Goal: Task Accomplishment & Management: Manage account settings

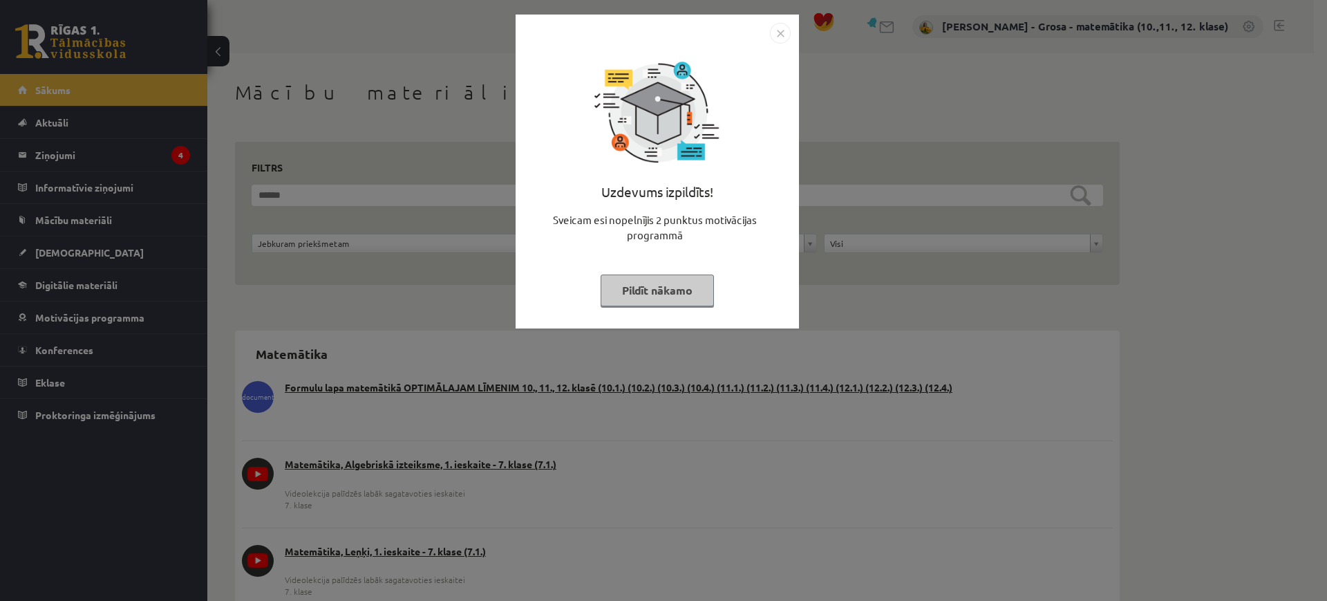
click at [642, 299] on button "Pildīt nākamo" at bounding box center [657, 290] width 113 height 32
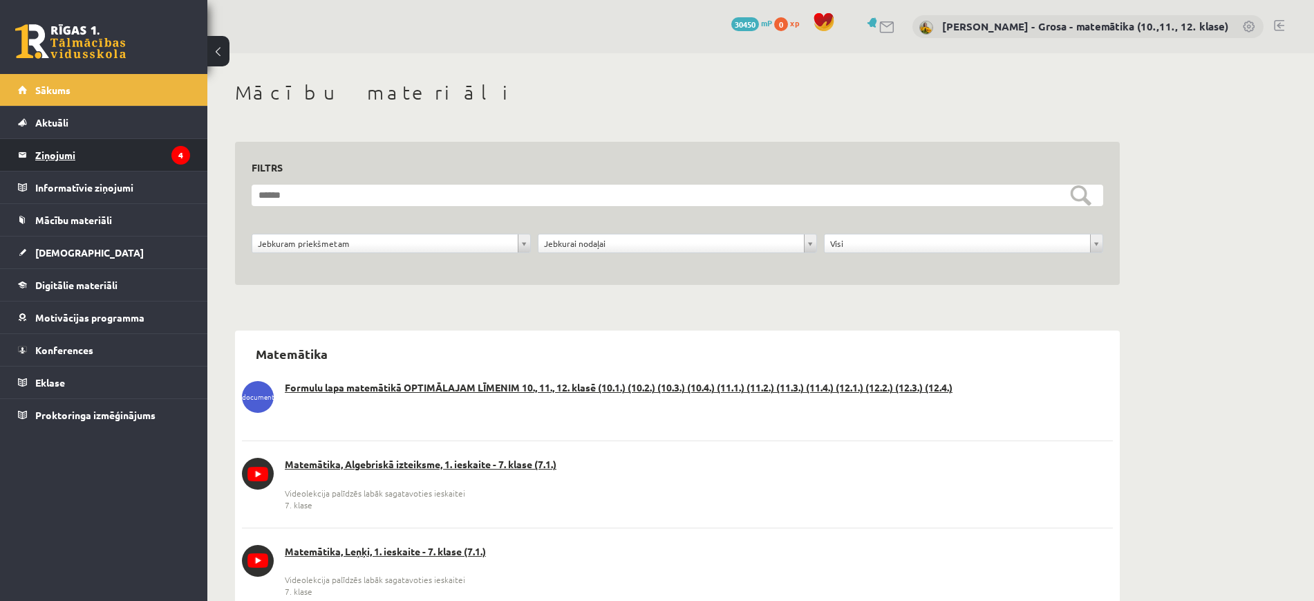
click at [50, 168] on legend "Ziņojumi 4" at bounding box center [112, 155] width 155 height 32
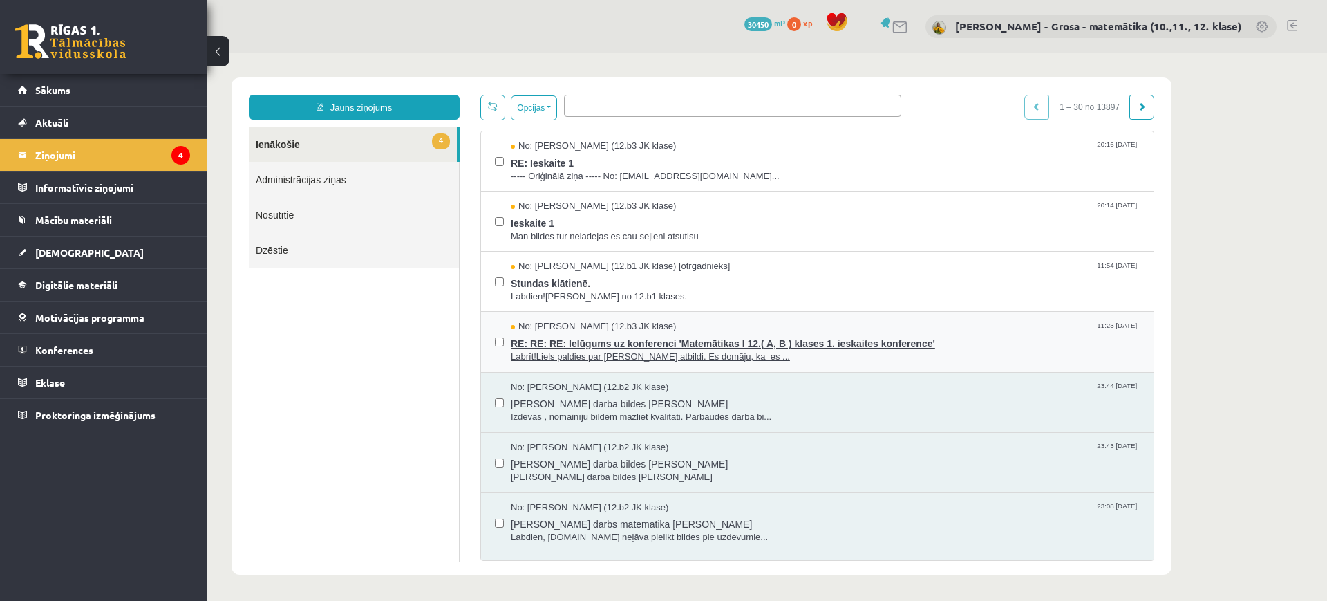
click at [712, 348] on span "RE: RE: RE: Ielūgums uz konferenci 'Matemātikas I 12.( A, B ) klases 1. ieskait…" at bounding box center [825, 341] width 629 height 17
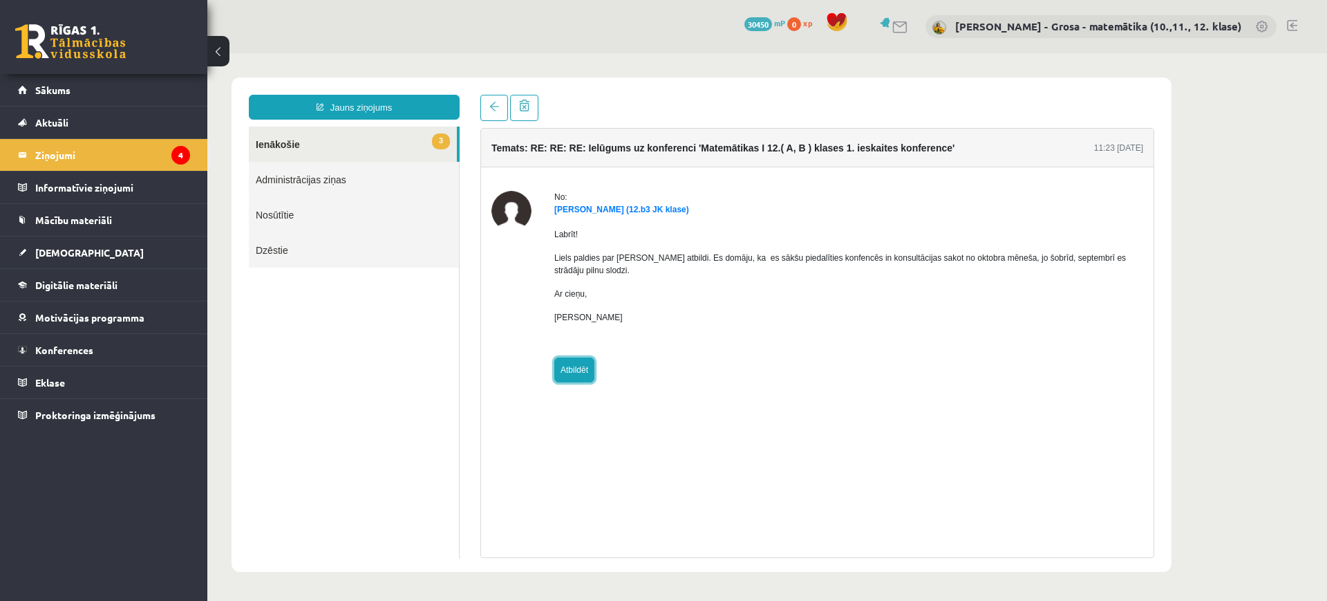
click at [576, 357] on link "Atbildēt" at bounding box center [574, 369] width 40 height 25
type input "**********"
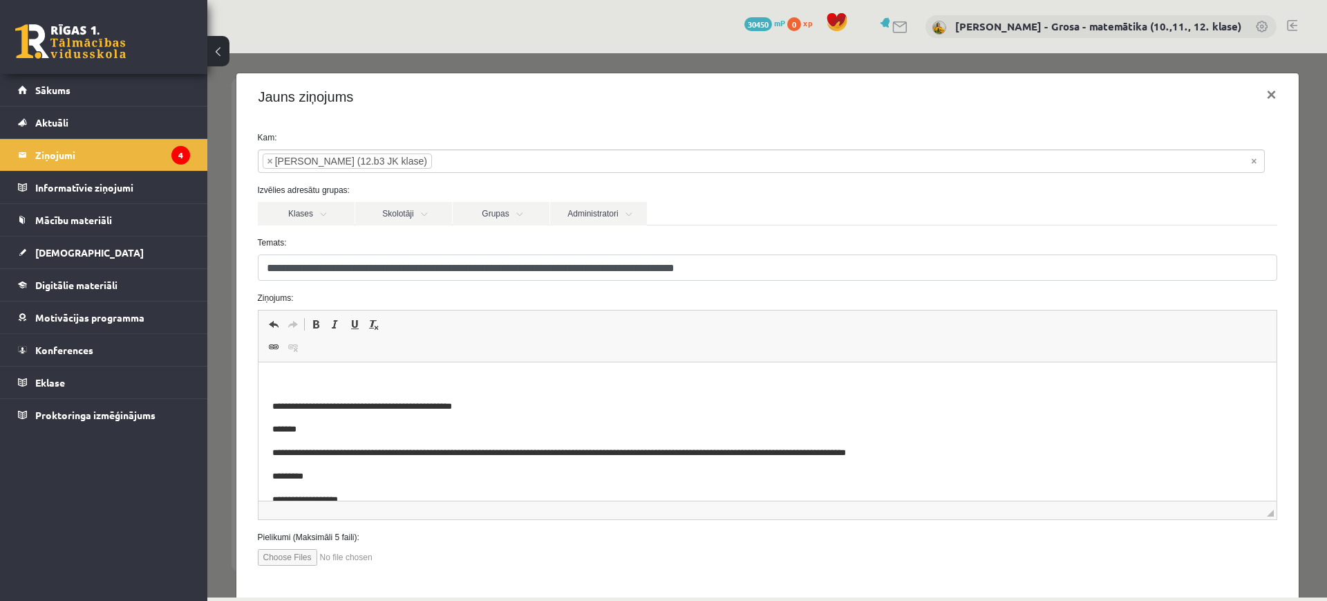
click at [396, 364] on html "**********" at bounding box center [767, 441] width 1018 height 158
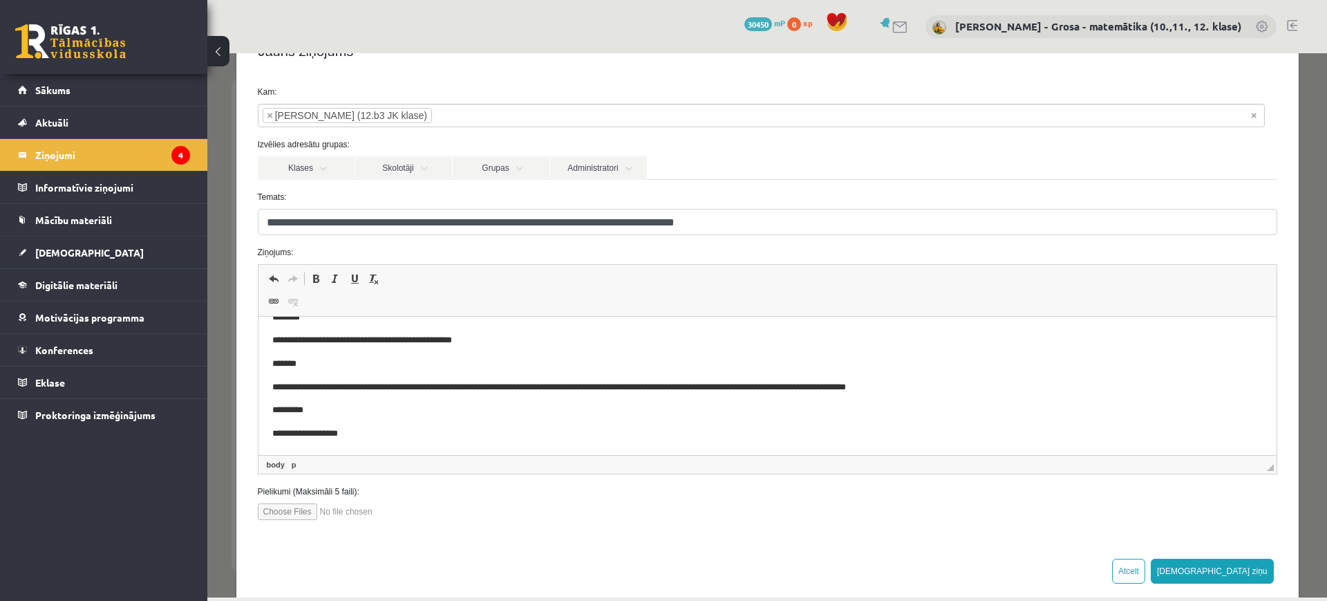
scroll to position [68, 0]
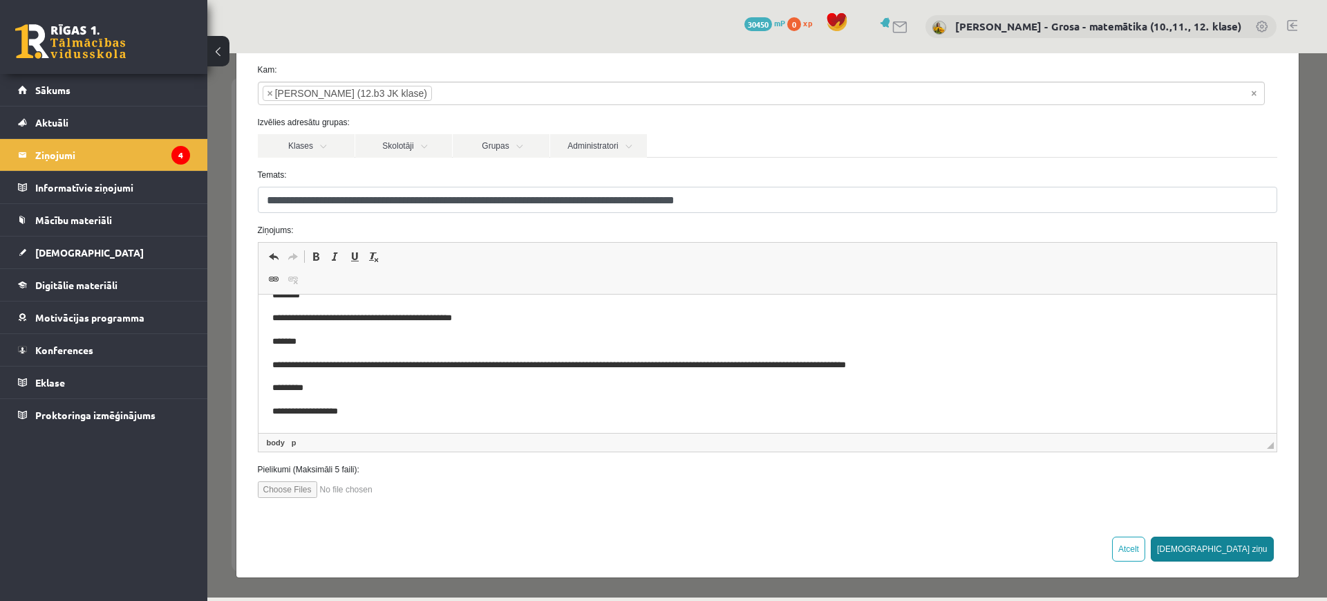
click at [1242, 548] on button "Sūtīt ziņu" at bounding box center [1212, 548] width 123 height 25
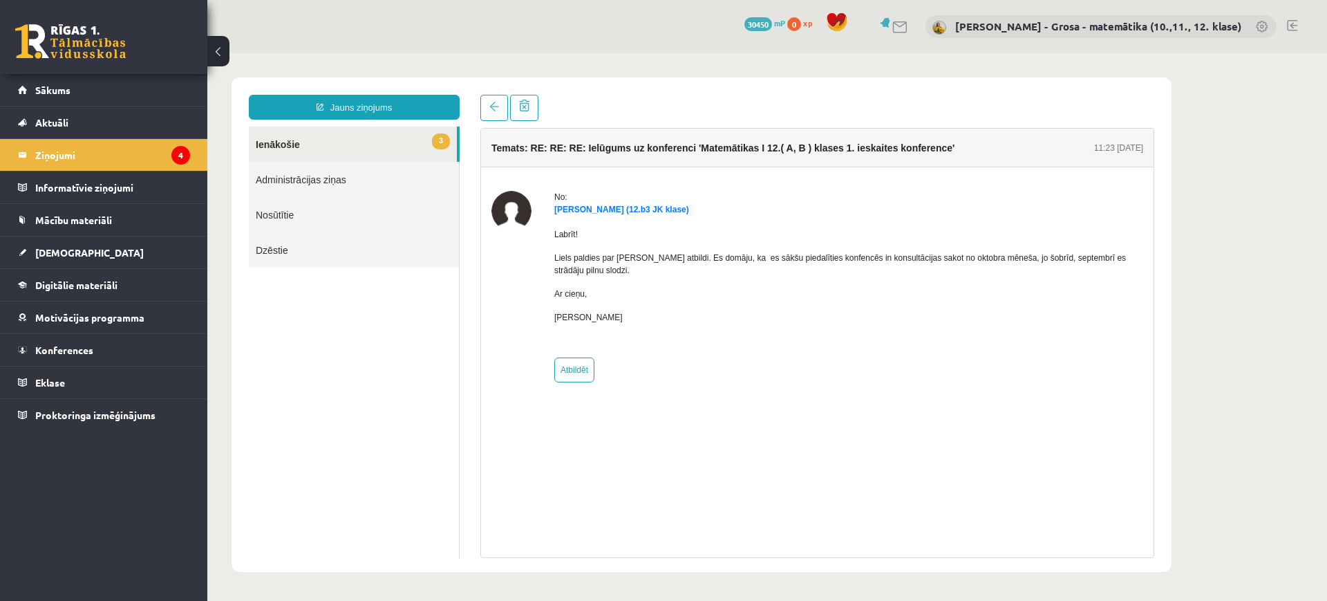
scroll to position [0, 0]
click at [413, 140] on link "3 Ienākošie" at bounding box center [353, 144] width 208 height 35
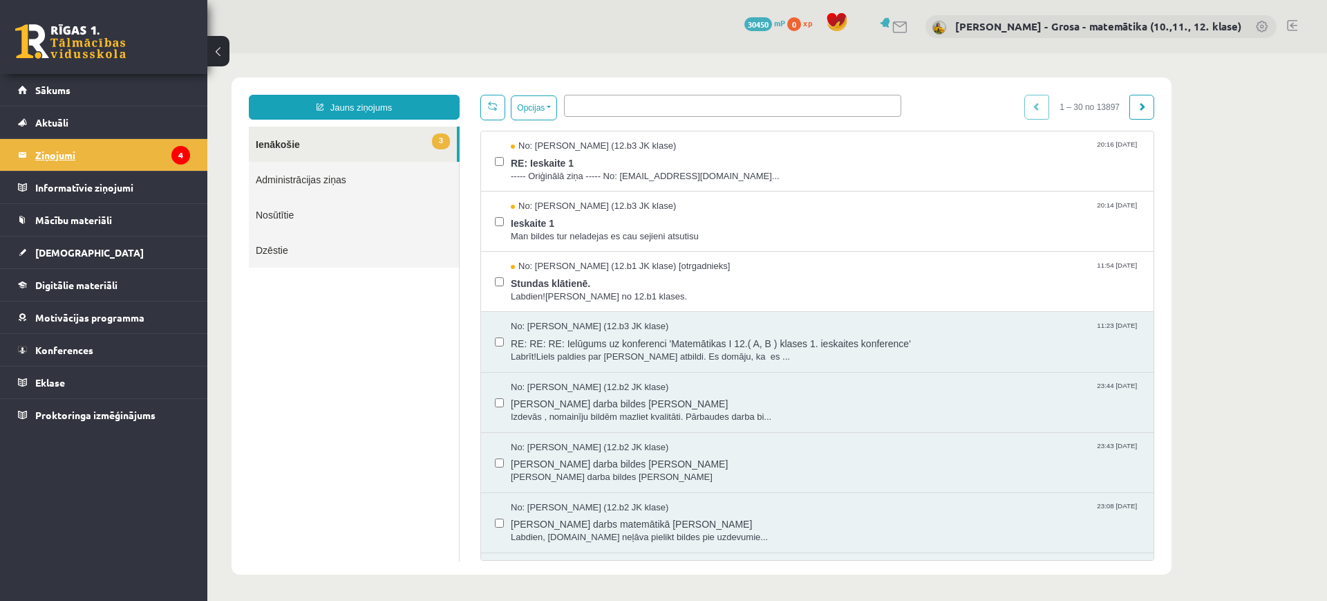
click at [56, 151] on legend "Ziņojumi 4" at bounding box center [112, 155] width 155 height 32
click at [119, 357] on link "Konferences" at bounding box center [104, 350] width 172 height 32
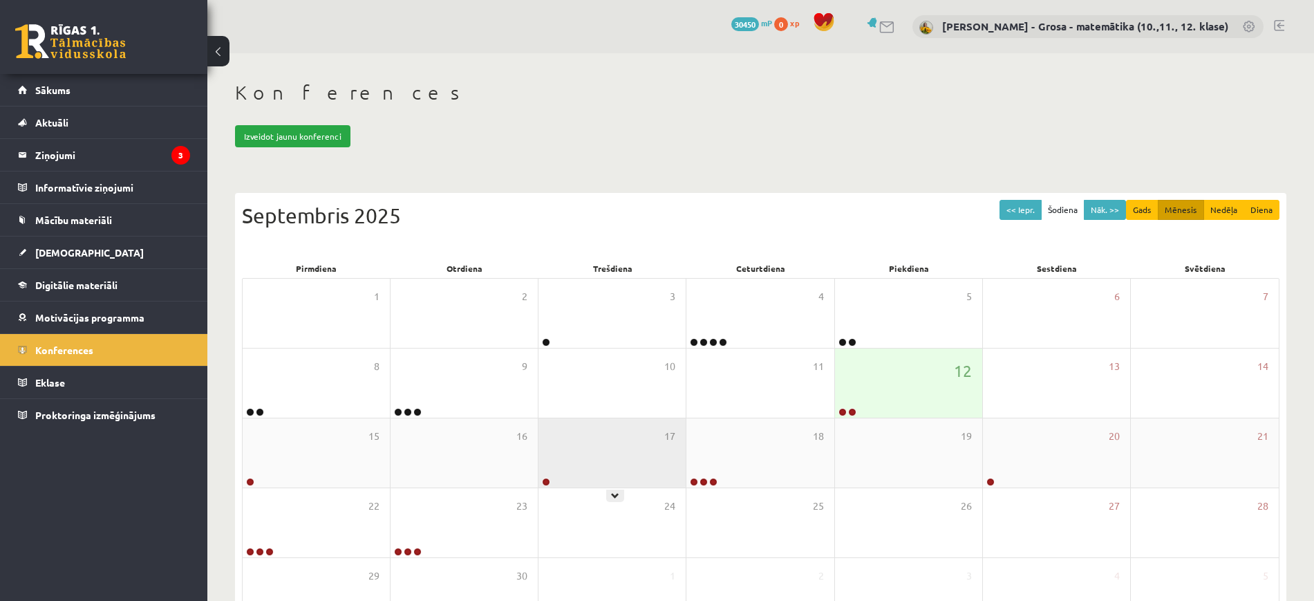
click at [541, 441] on div "17" at bounding box center [612, 452] width 147 height 69
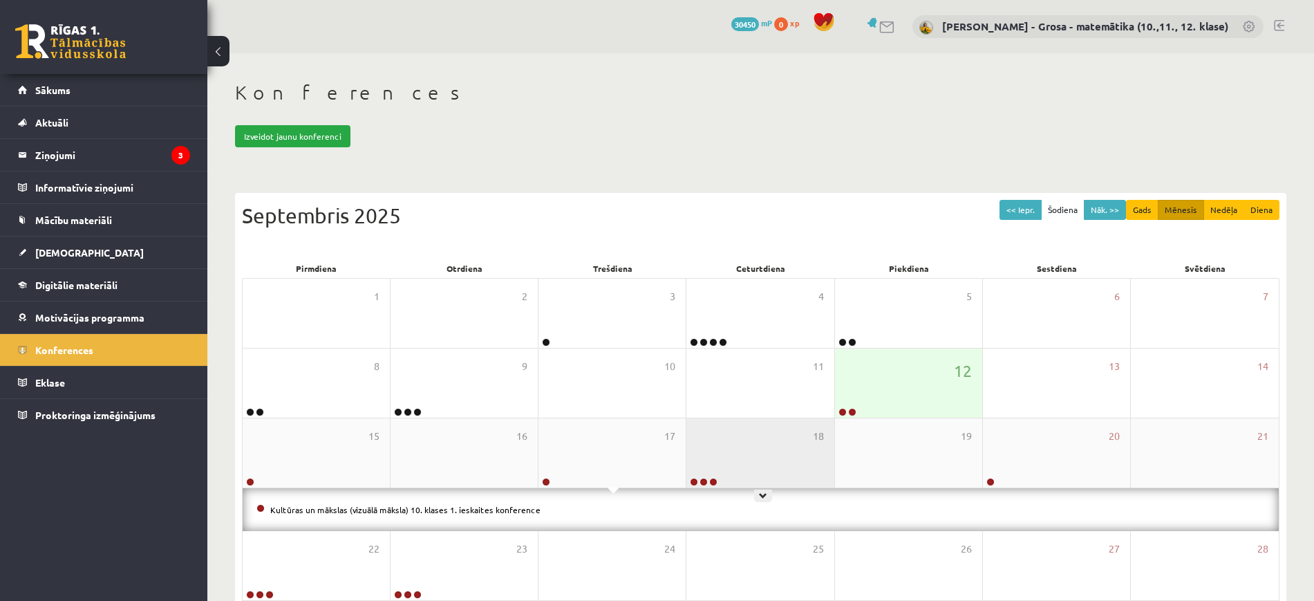
click at [740, 453] on div "18" at bounding box center [759, 452] width 147 height 69
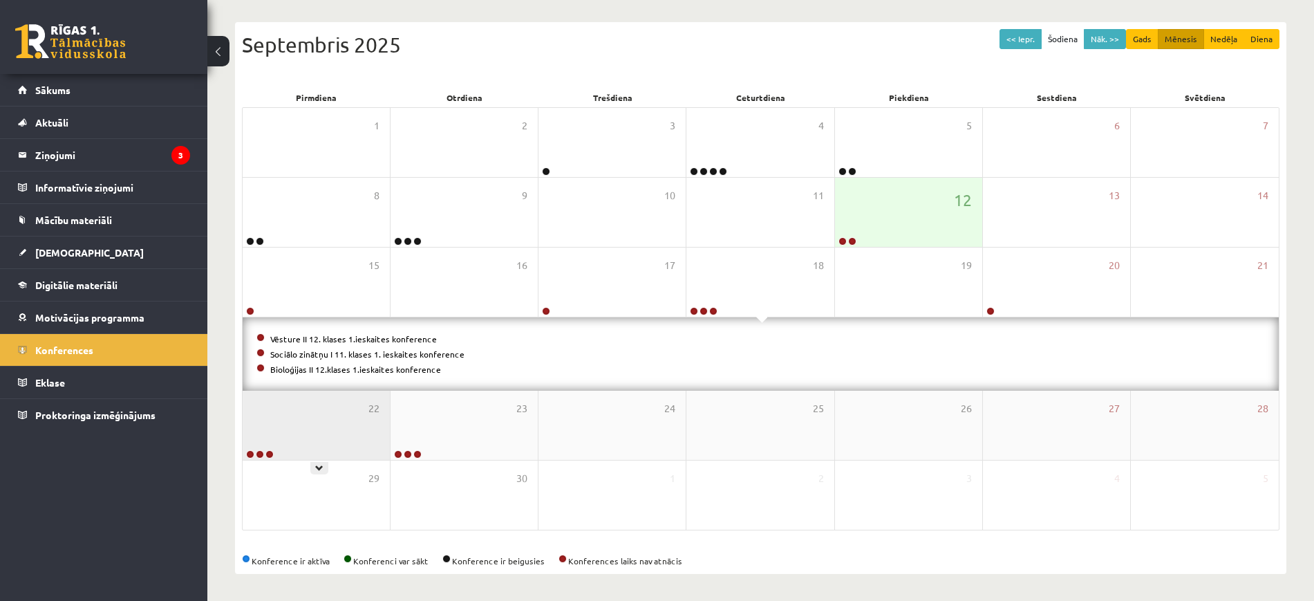
click at [323, 441] on div "22" at bounding box center [316, 425] width 147 height 69
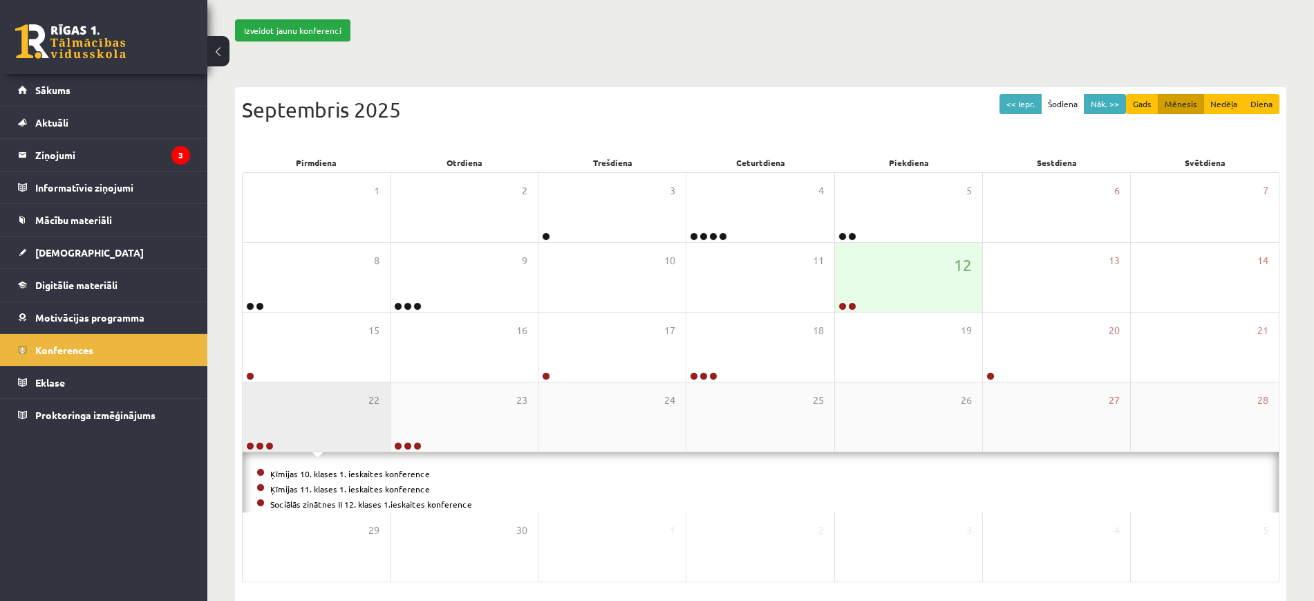
scroll to position [171, 0]
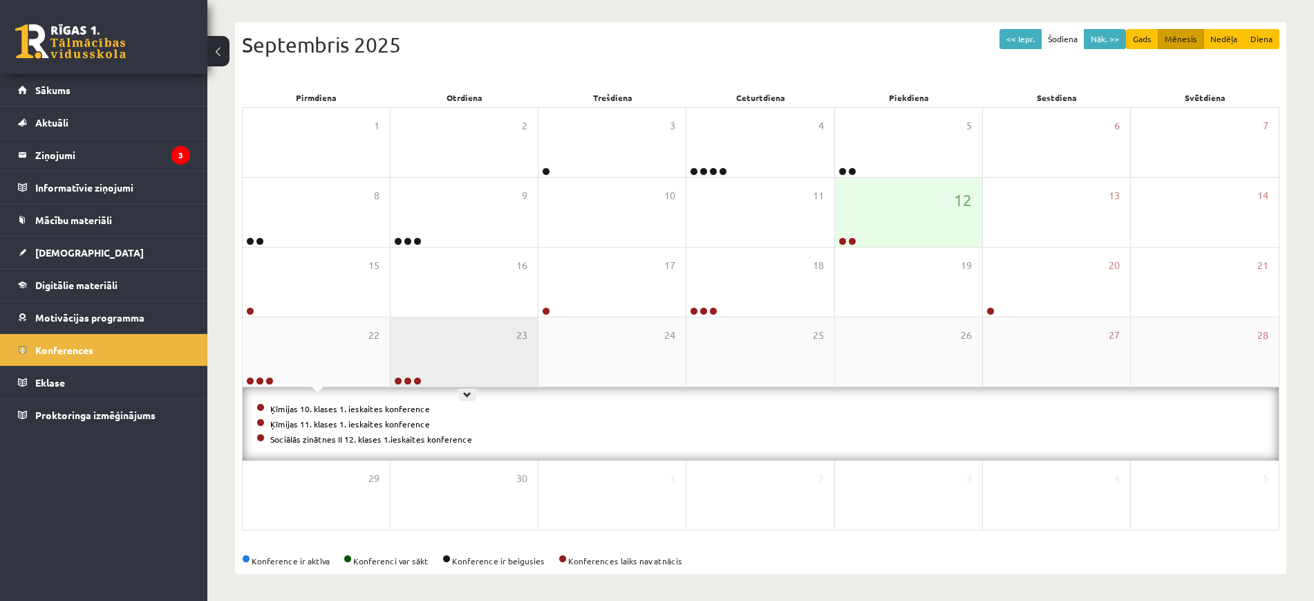
click at [514, 347] on div "23" at bounding box center [464, 351] width 147 height 69
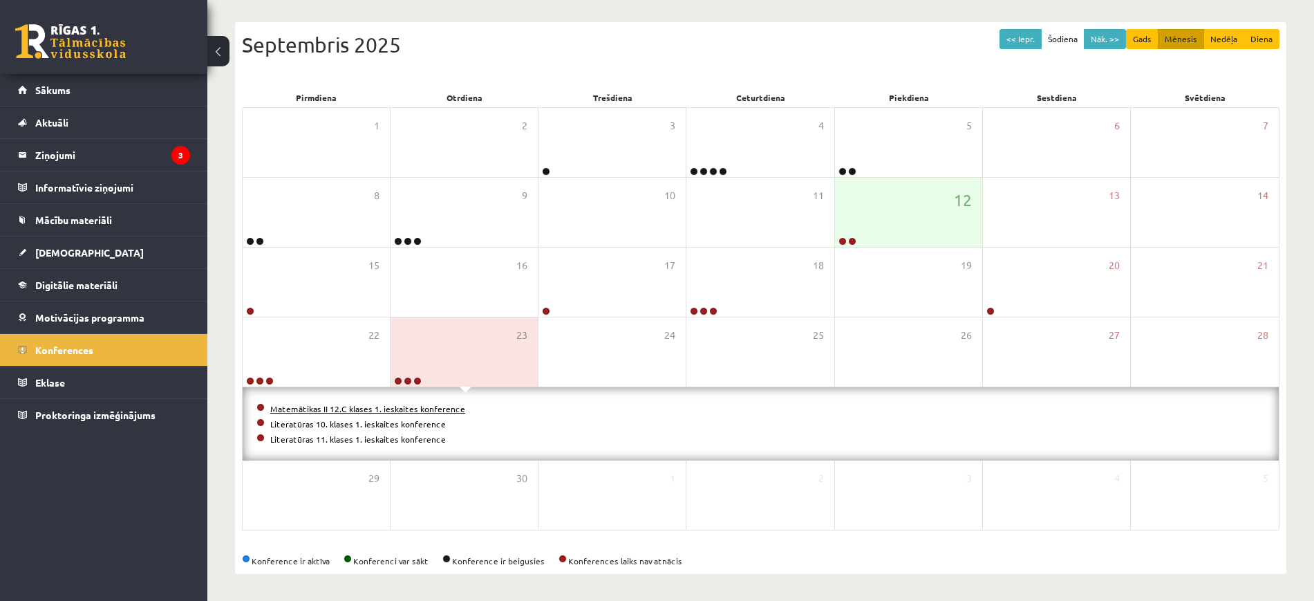
click at [321, 409] on link "Matemātikas II 12.C klases 1. ieskaites konference" at bounding box center [367, 408] width 195 height 11
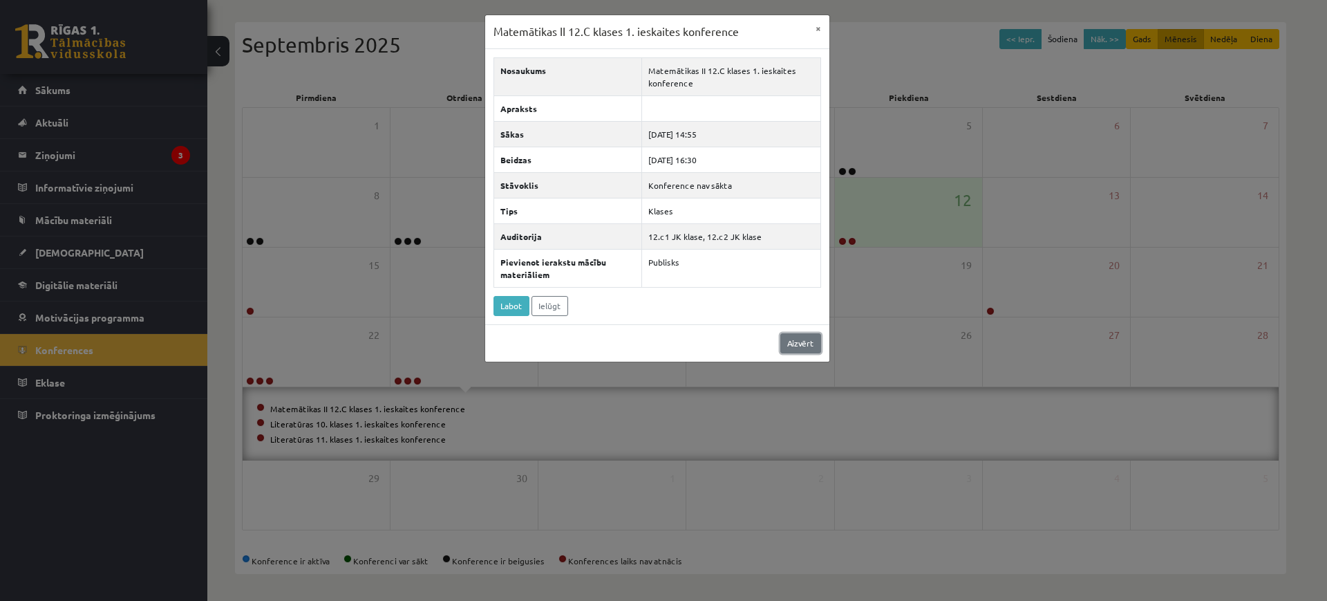
click at [807, 344] on link "Aizvērt" at bounding box center [800, 343] width 41 height 20
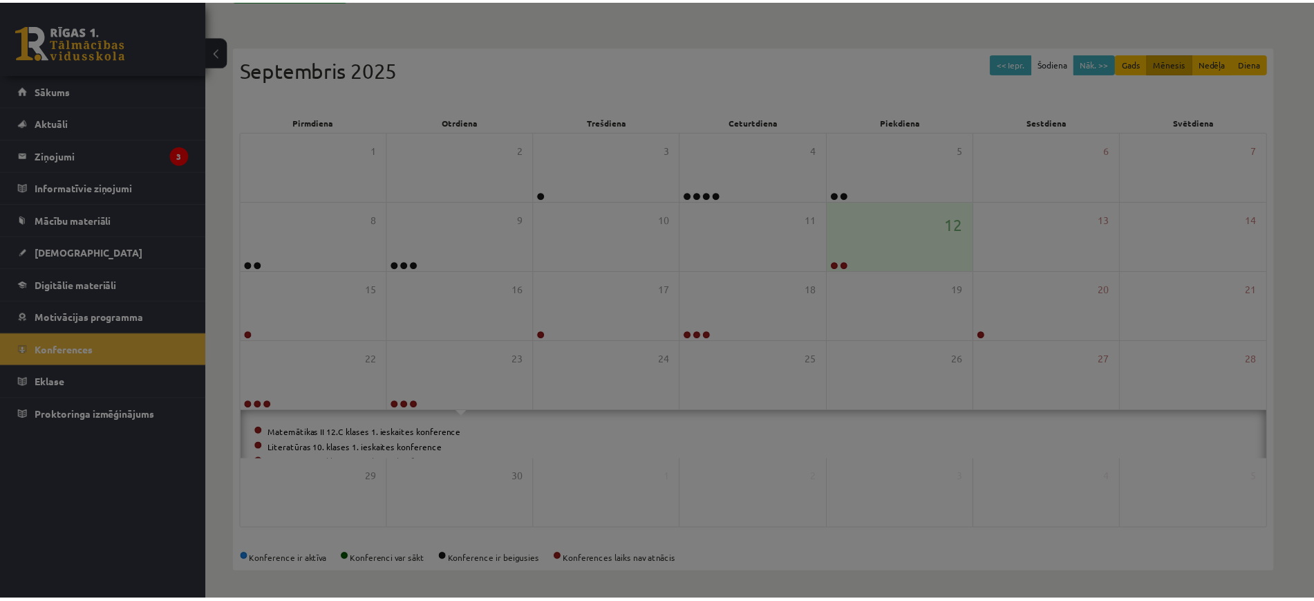
scroll to position [99, 0]
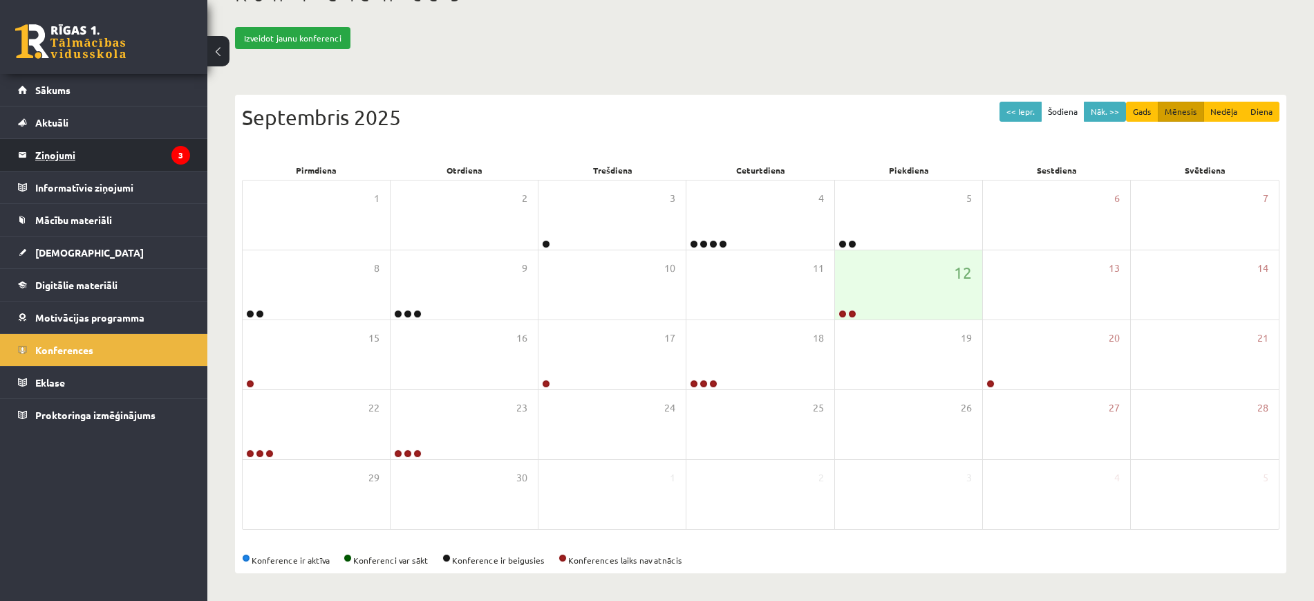
click at [81, 159] on legend "Ziņojumi 3" at bounding box center [112, 155] width 155 height 32
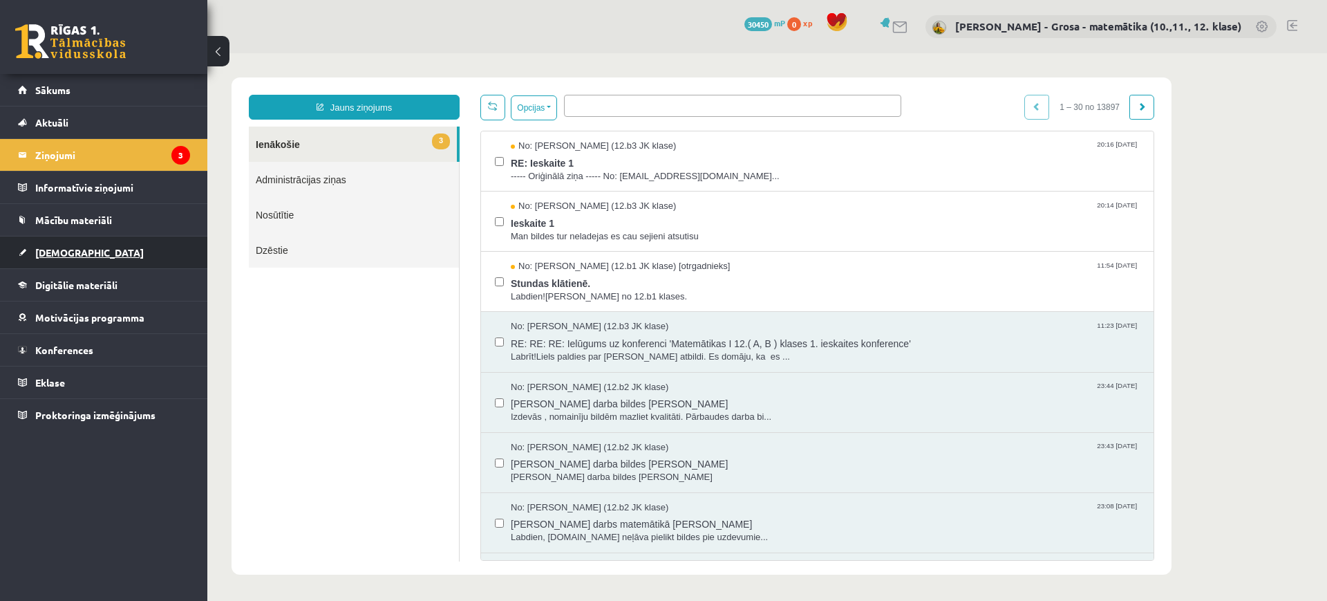
click at [101, 243] on link "[DEMOGRAPHIC_DATA]" at bounding box center [104, 252] width 172 height 32
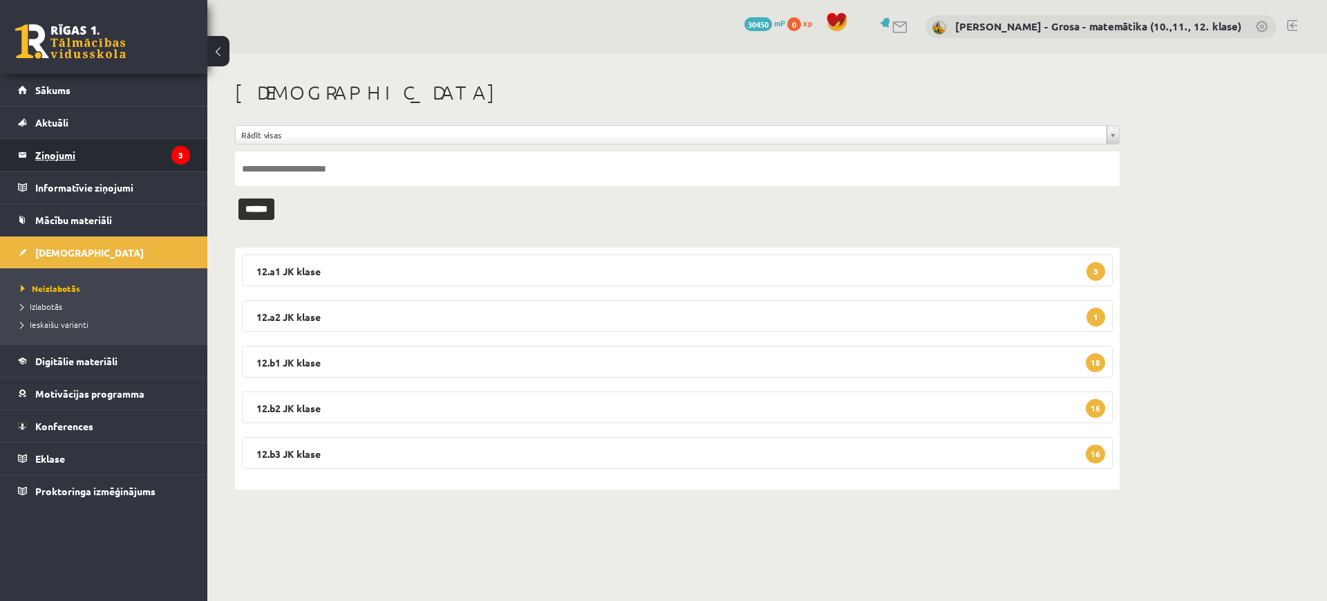
click at [128, 143] on legend "Ziņojumi 3" at bounding box center [112, 155] width 155 height 32
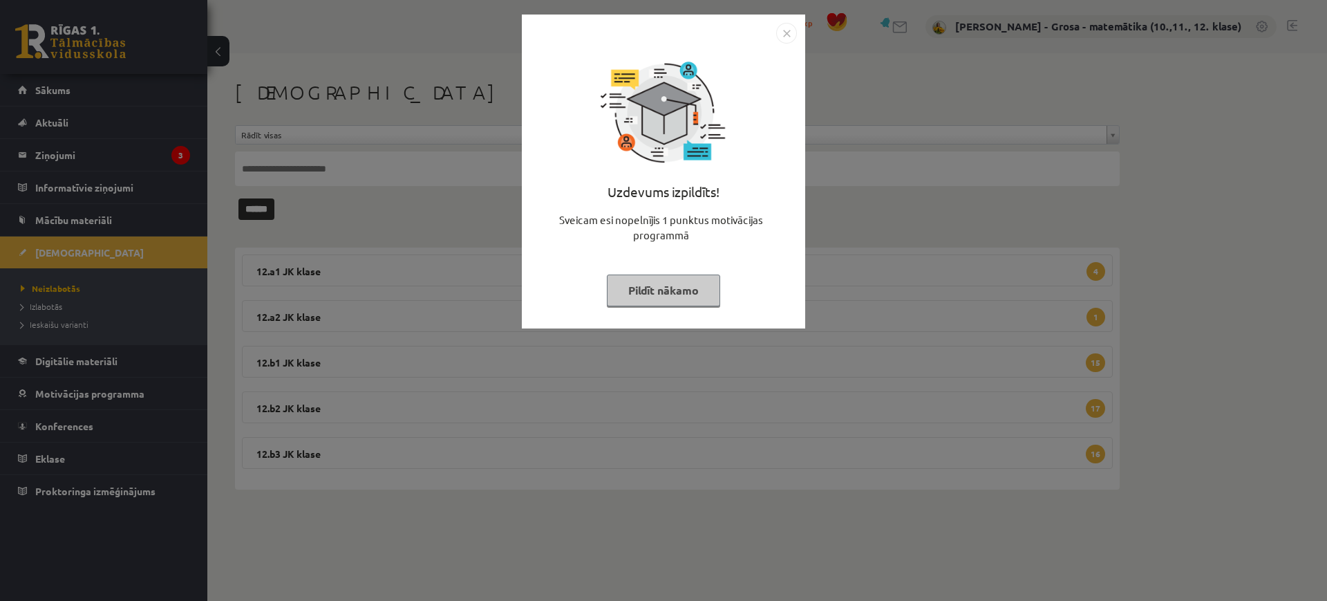
click at [708, 285] on button "Pildīt nākamo" at bounding box center [663, 290] width 113 height 32
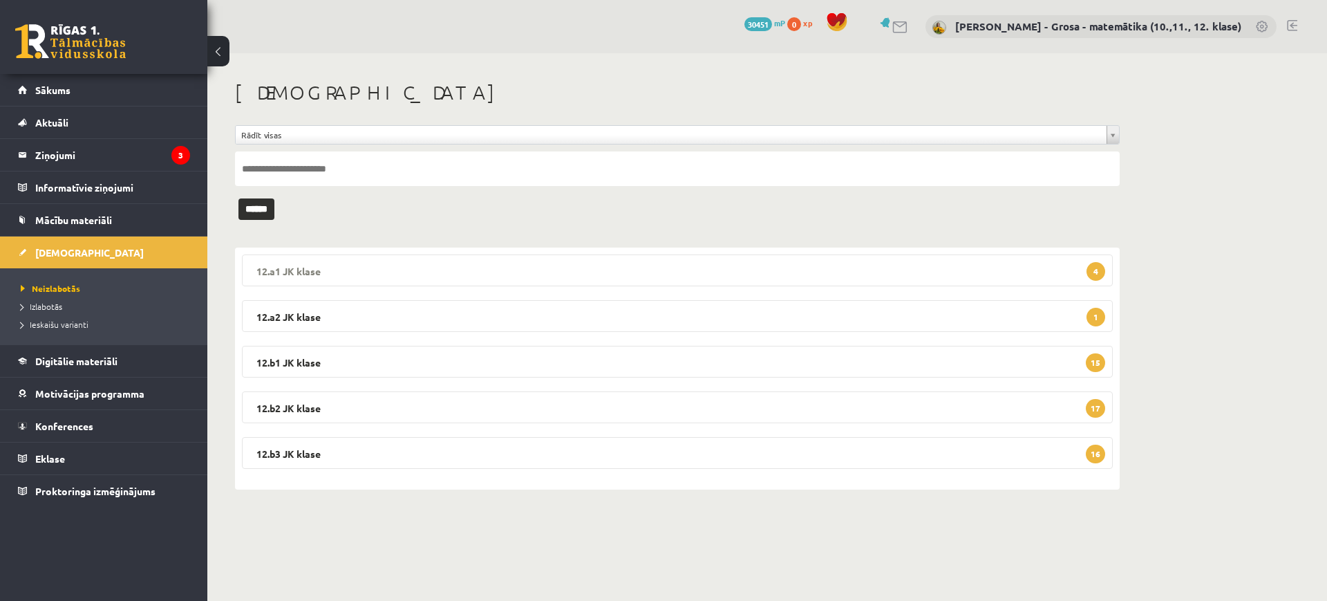
click at [1012, 277] on legend "12.a1 JK klase 4" at bounding box center [677, 270] width 871 height 32
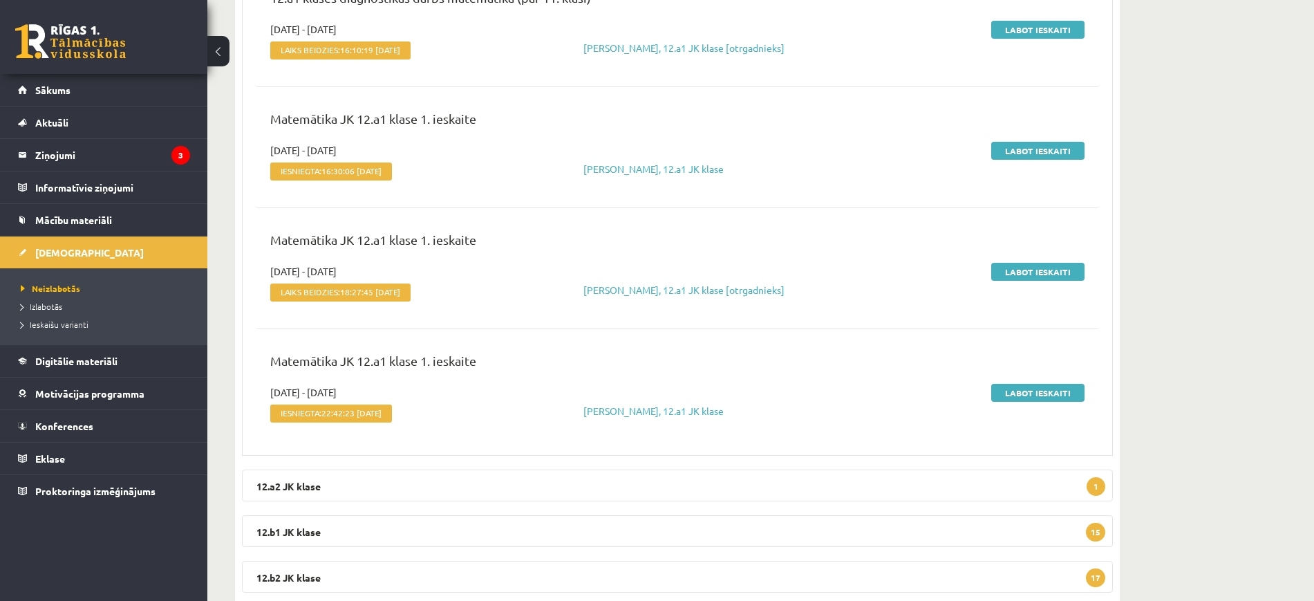
scroll to position [427, 0]
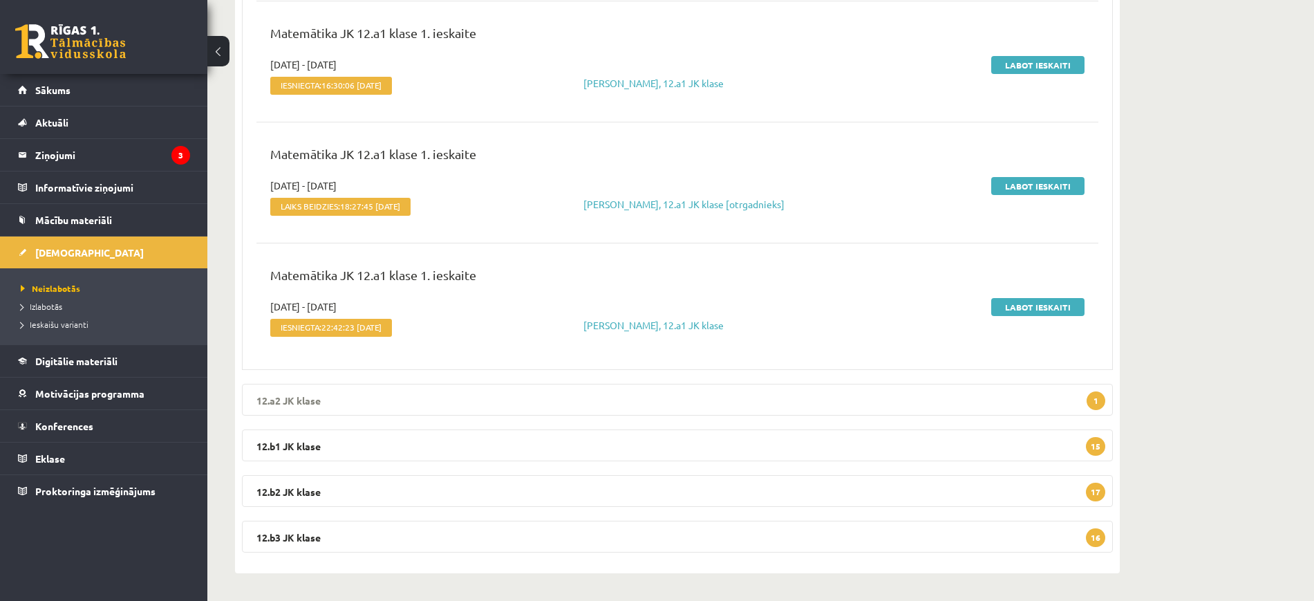
click at [883, 404] on legend "12.a2 JK klase 1" at bounding box center [677, 400] width 871 height 32
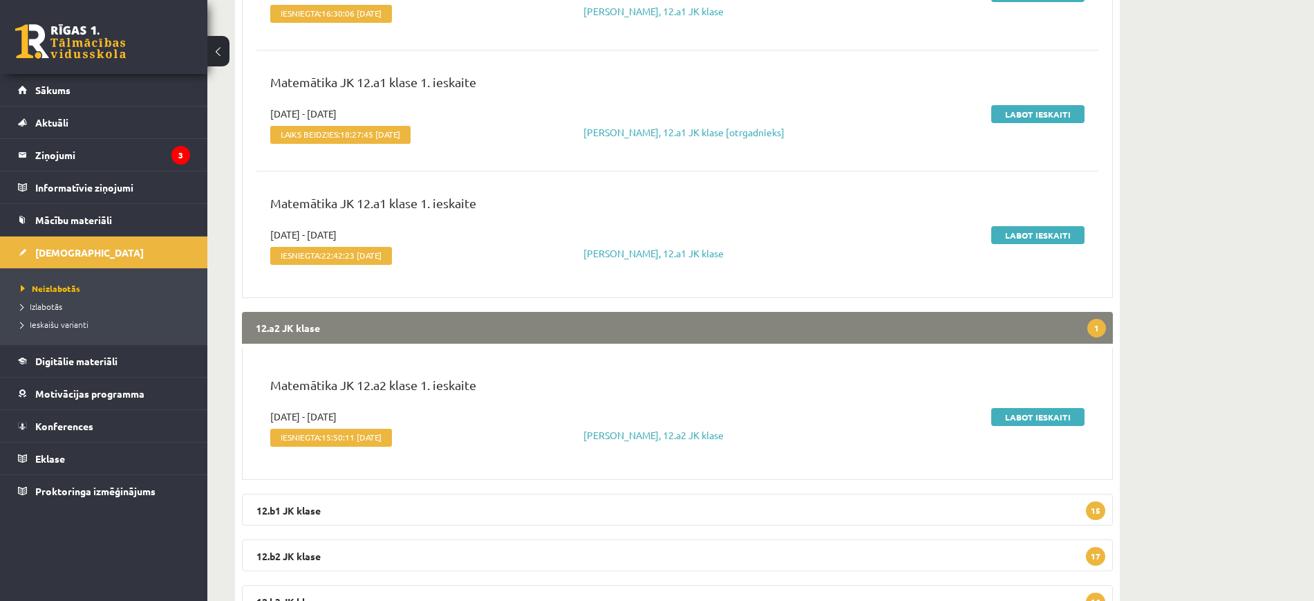
scroll to position [563, 0]
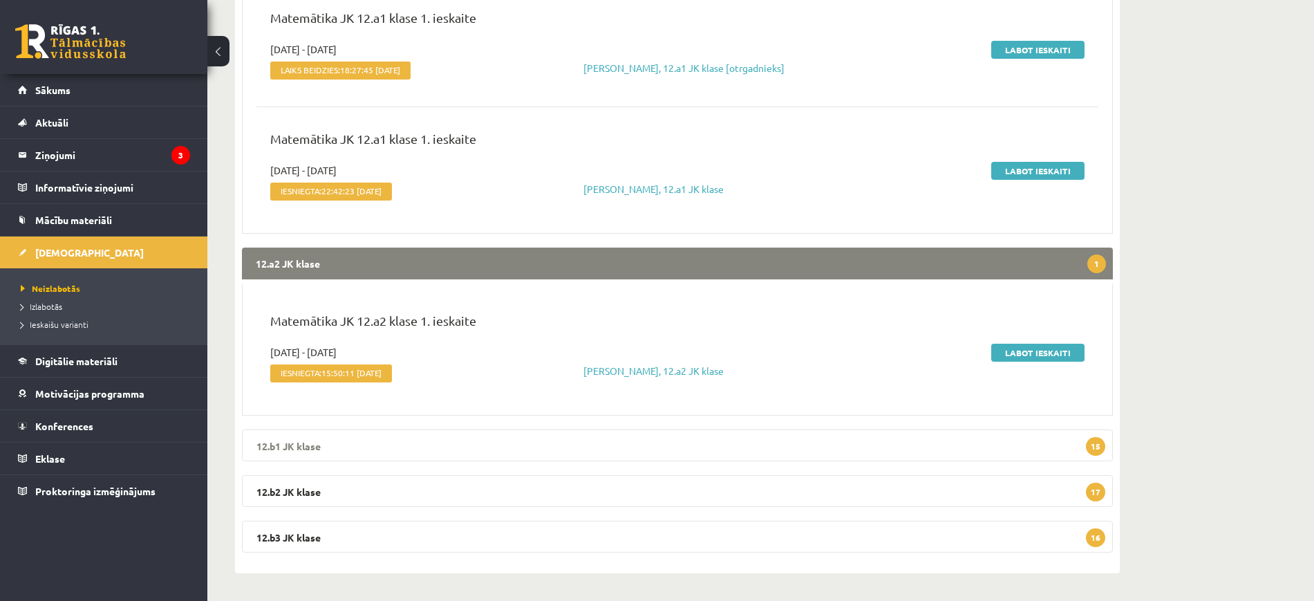
click at [900, 445] on legend "12.b1 JK klase 15" at bounding box center [677, 445] width 871 height 32
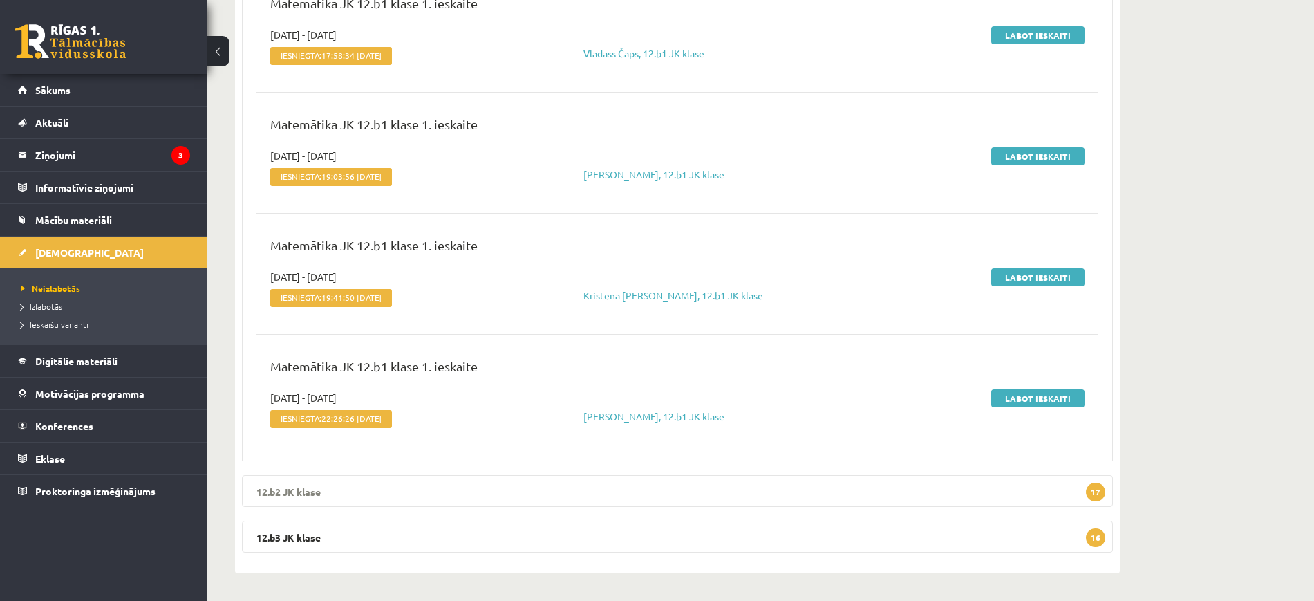
click at [935, 505] on legend "12.b2 JK klase 17" at bounding box center [677, 491] width 871 height 32
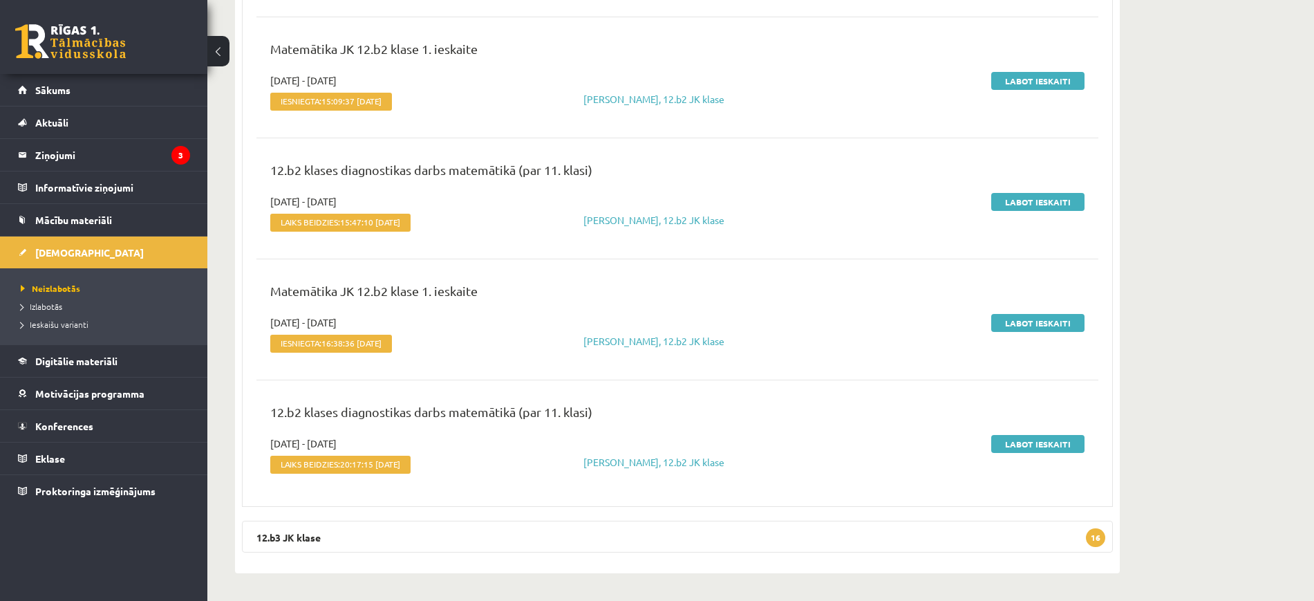
scroll to position [4470, 0]
click at [1029, 543] on legend "12.b3 JK klase 16" at bounding box center [677, 537] width 871 height 32
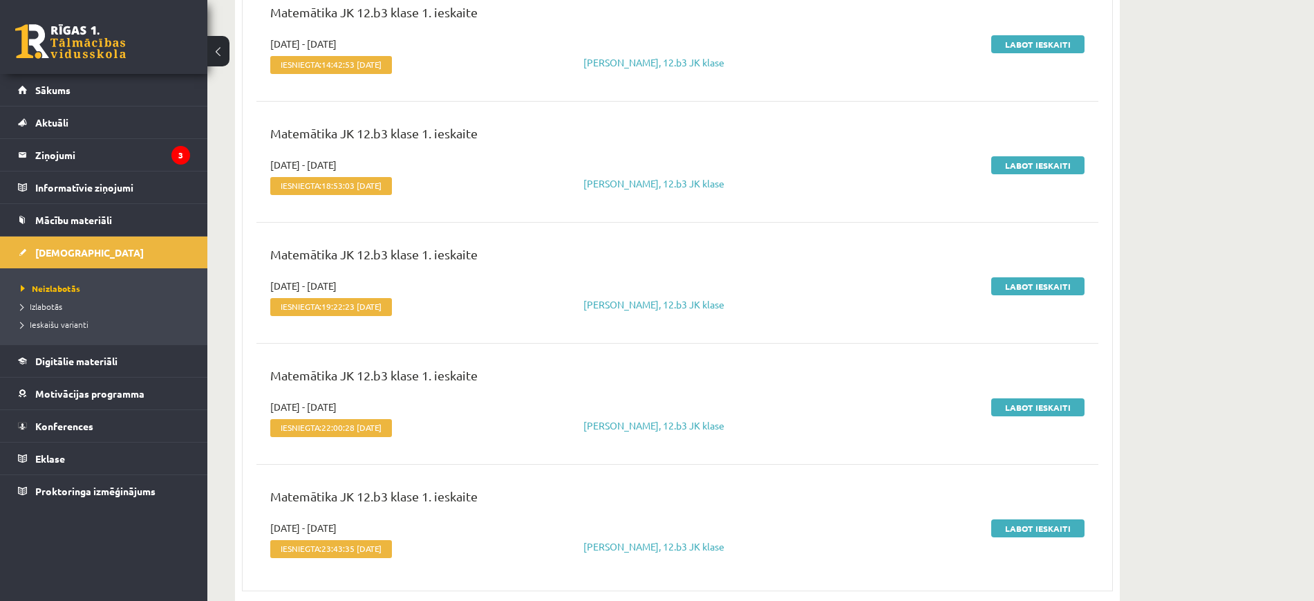
scroll to position [6421, 0]
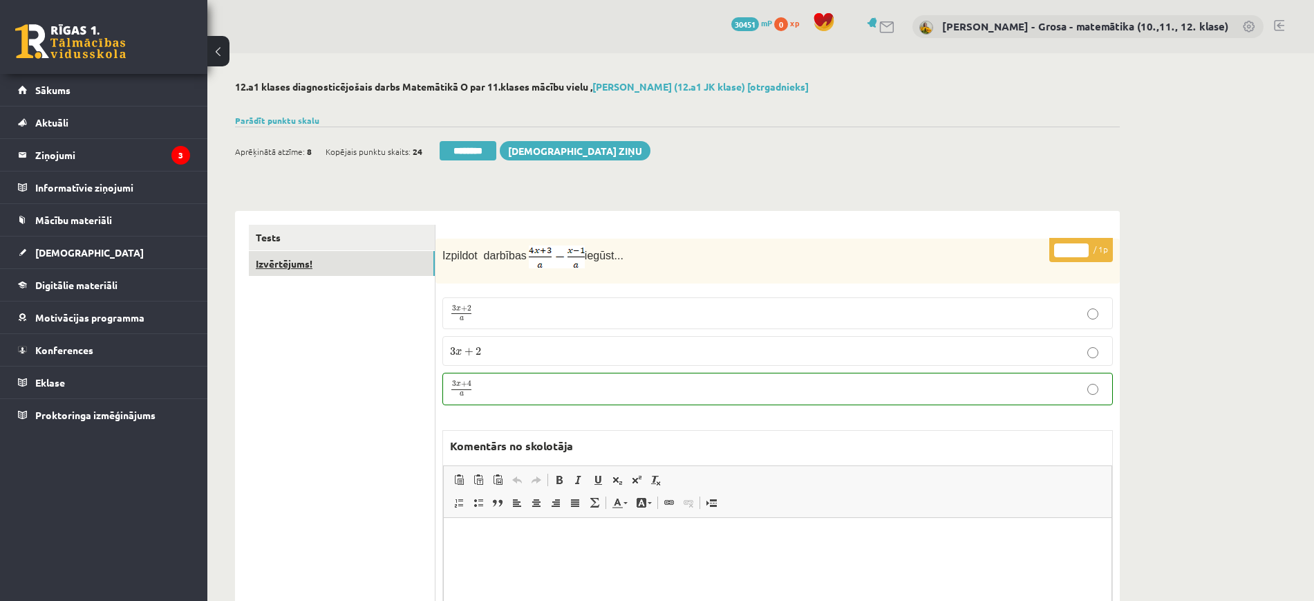
click at [413, 273] on link "Izvērtējums!" at bounding box center [342, 264] width 186 height 26
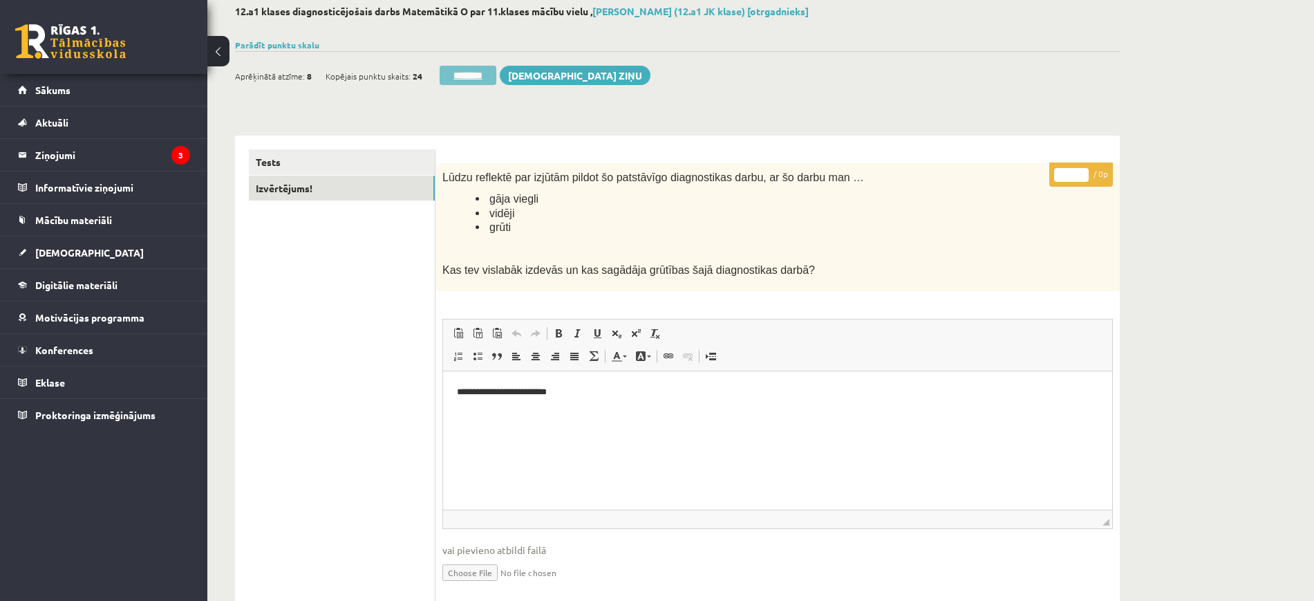
click at [468, 73] on input "********" at bounding box center [468, 75] width 57 height 19
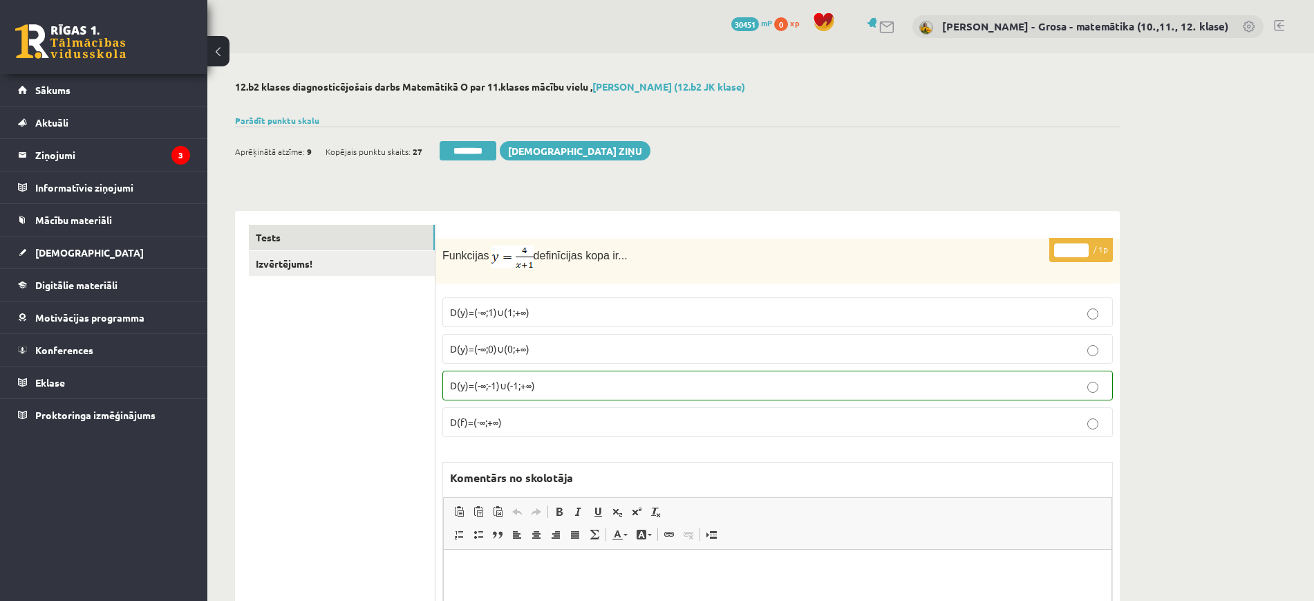
click at [379, 270] on link "Izvērtējums!" at bounding box center [342, 264] width 186 height 26
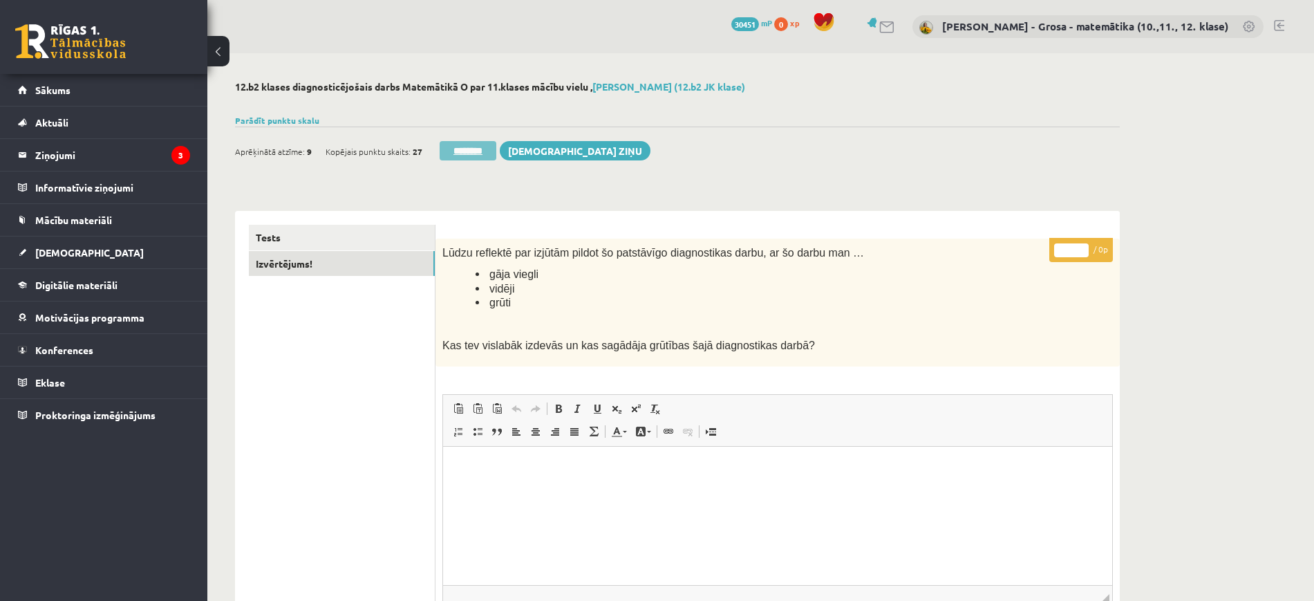
click at [483, 150] on input "********" at bounding box center [468, 150] width 57 height 19
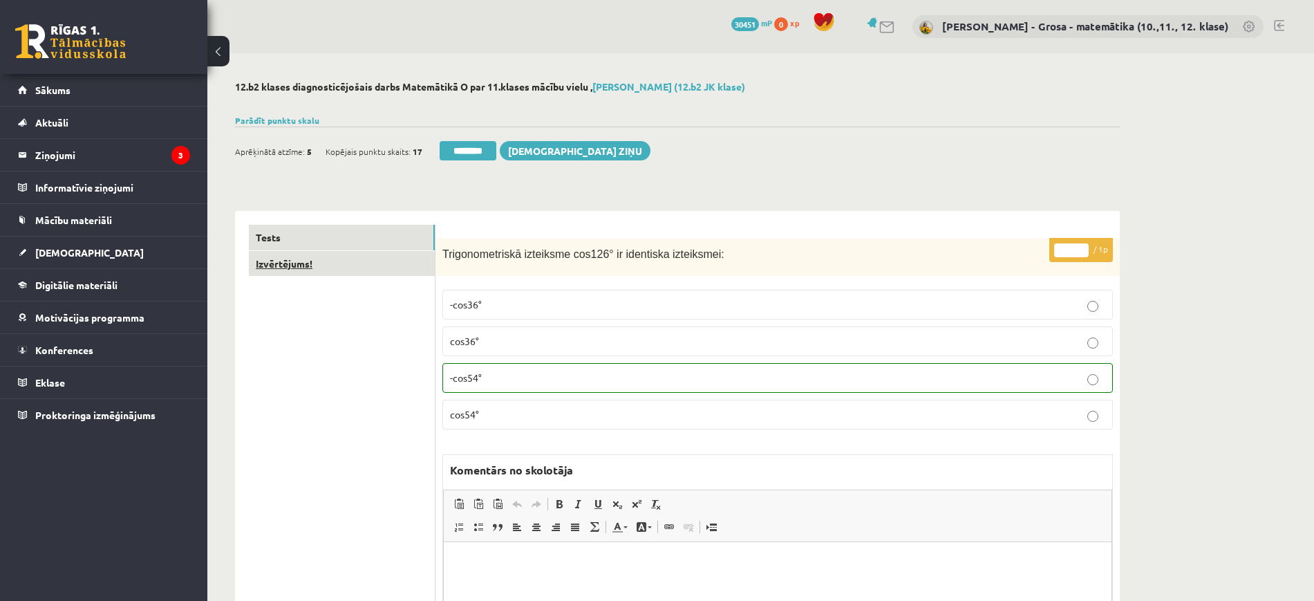
click at [378, 263] on link "Izvērtējums!" at bounding box center [342, 264] width 186 height 26
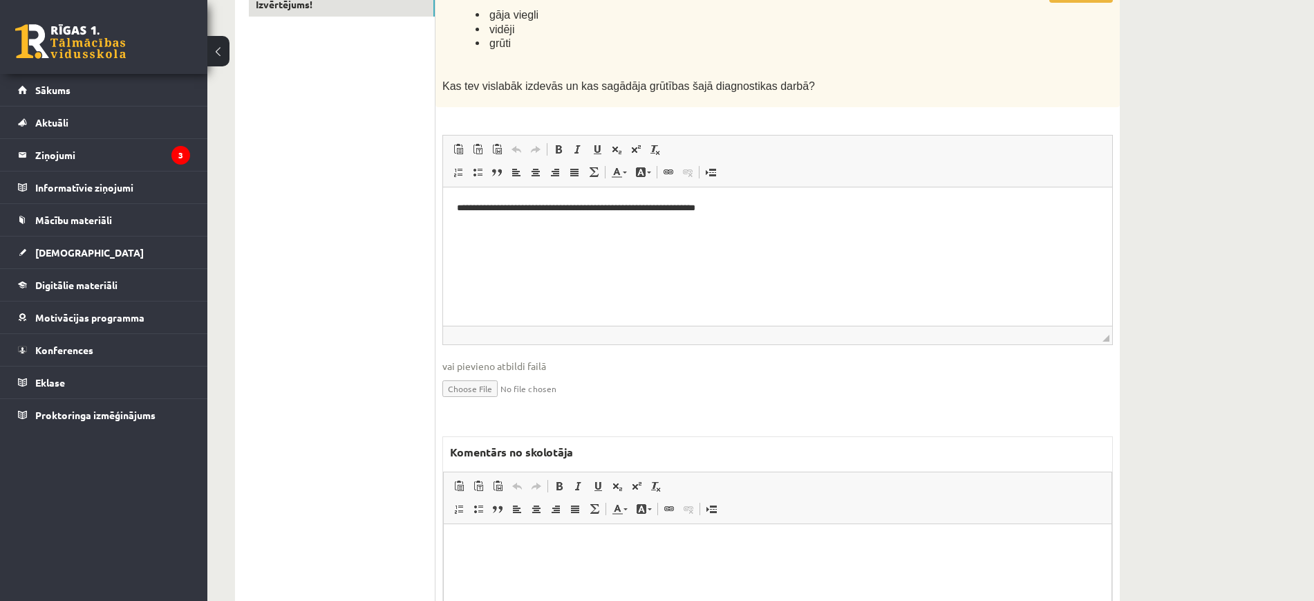
click at [618, 565] on html at bounding box center [778, 544] width 668 height 42
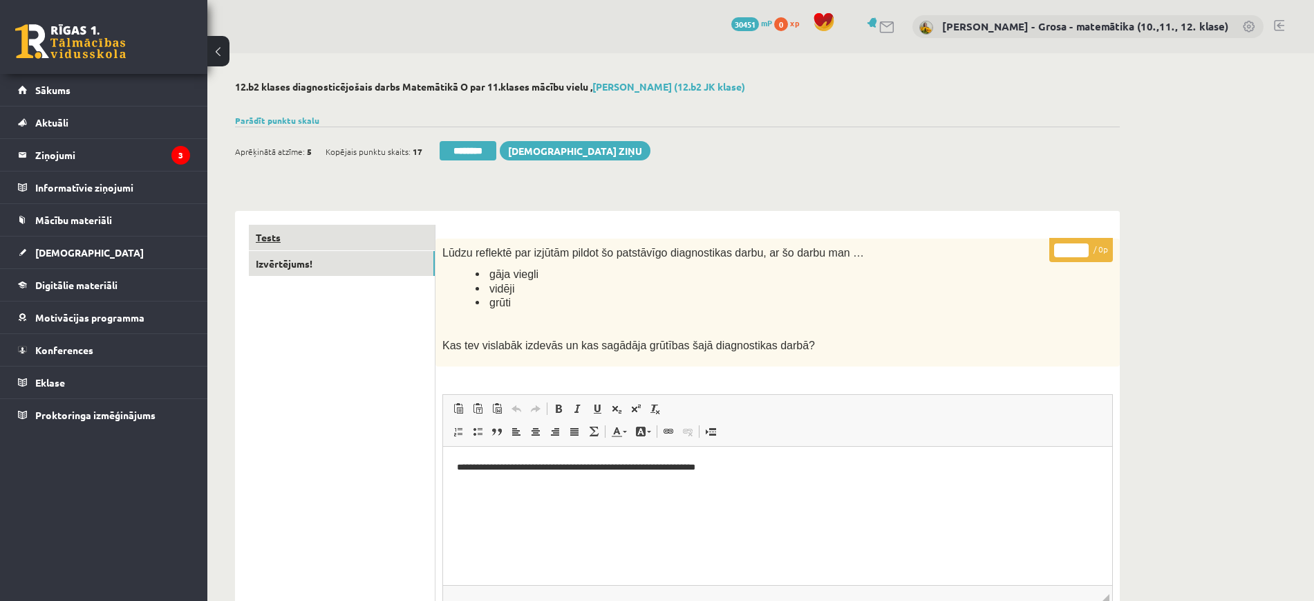
click at [396, 234] on link "Tests" at bounding box center [342, 238] width 186 height 26
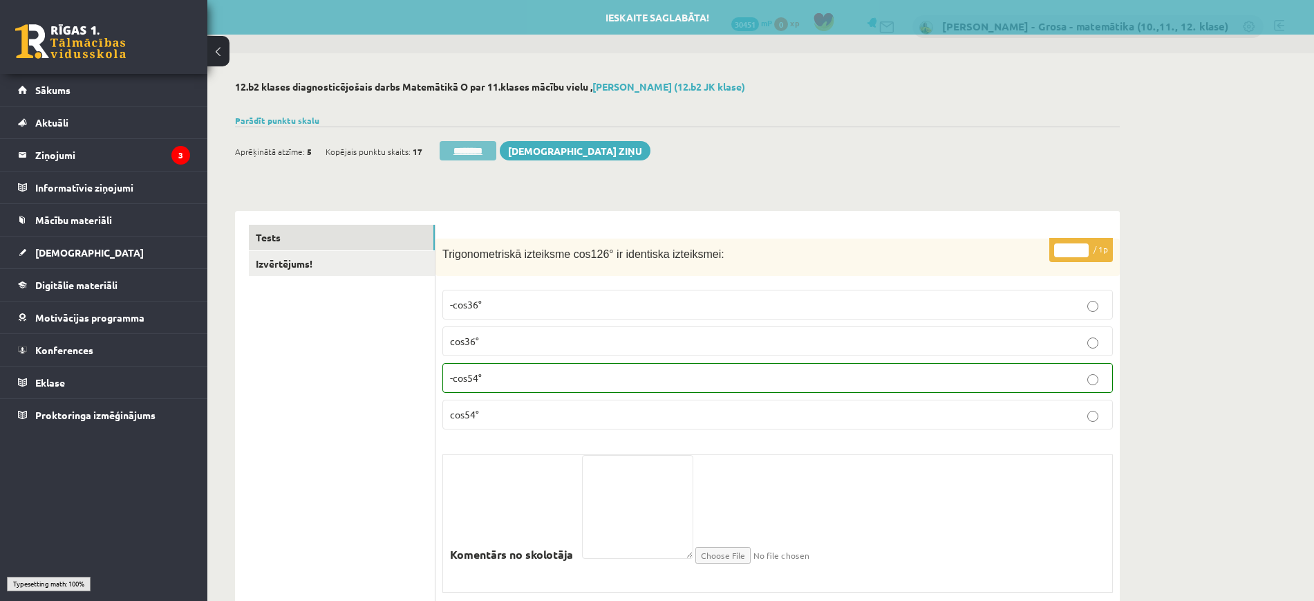
click at [481, 145] on input "********" at bounding box center [468, 150] width 57 height 19
